Goal: Entertainment & Leisure: Consume media (video, audio)

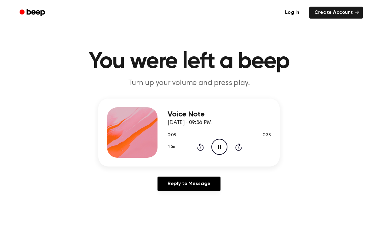
click at [208, 146] on div "1.0x Rewind 5 seconds Pause Audio Skip 5 seconds" at bounding box center [219, 147] width 103 height 16
click at [203, 147] on icon "Rewind 5 seconds" at bounding box center [200, 147] width 7 height 8
click at [203, 147] on icon at bounding box center [200, 148] width 7 height 8
click at [221, 33] on main "You were left a beep Turn up your volume and press play. Voice Note [DATE] · 09…" at bounding box center [189, 194] width 378 height 389
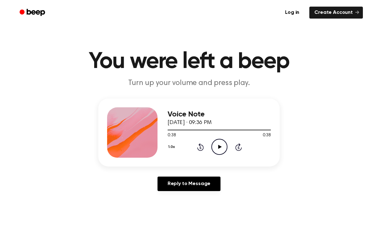
click at [202, 149] on icon "Rewind 5 seconds" at bounding box center [200, 147] width 7 height 8
click at [219, 149] on icon "Play Audio" at bounding box center [220, 147] width 16 height 16
click at [197, 149] on icon at bounding box center [200, 148] width 7 height 8
click at [199, 149] on icon "Rewind 5 seconds" at bounding box center [200, 147] width 7 height 8
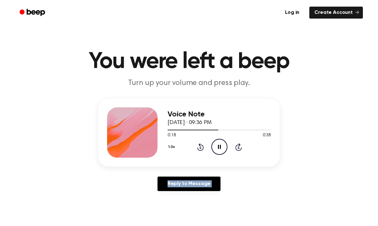
click at [199, 149] on icon "Rewind 5 seconds" at bounding box center [200, 147] width 7 height 8
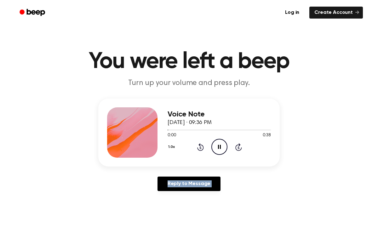
click at [170, 149] on button "1.0x" at bounding box center [172, 147] width 9 height 11
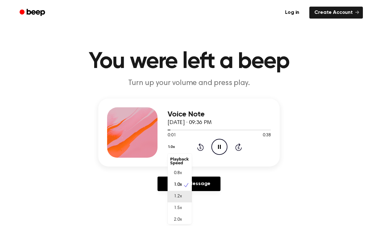
click at [185, 195] on div "1.2x" at bounding box center [180, 197] width 24 height 12
click at [205, 120] on span "[DATE] · 09:36 PM" at bounding box center [190, 123] width 44 height 6
click at [167, 148] on div "Voice Note September 9, 2025 · 09:38 PM 0:00 0:42 Your browser does not support…" at bounding box center [189, 133] width 182 height 68
click at [173, 148] on button "1.2x" at bounding box center [172, 147] width 9 height 11
click at [220, 149] on div "1.2x Playback Speed 0.8x 1.0x 1.2x 1.5x 2.0x Rewind 5 seconds Play Audio Skip 5…" at bounding box center [219, 147] width 103 height 16
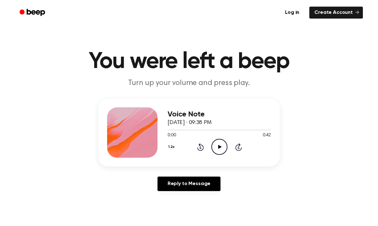
click at [216, 151] on icon "Play Audio" at bounding box center [220, 147] width 16 height 16
